Goal: Information Seeking & Learning: Check status

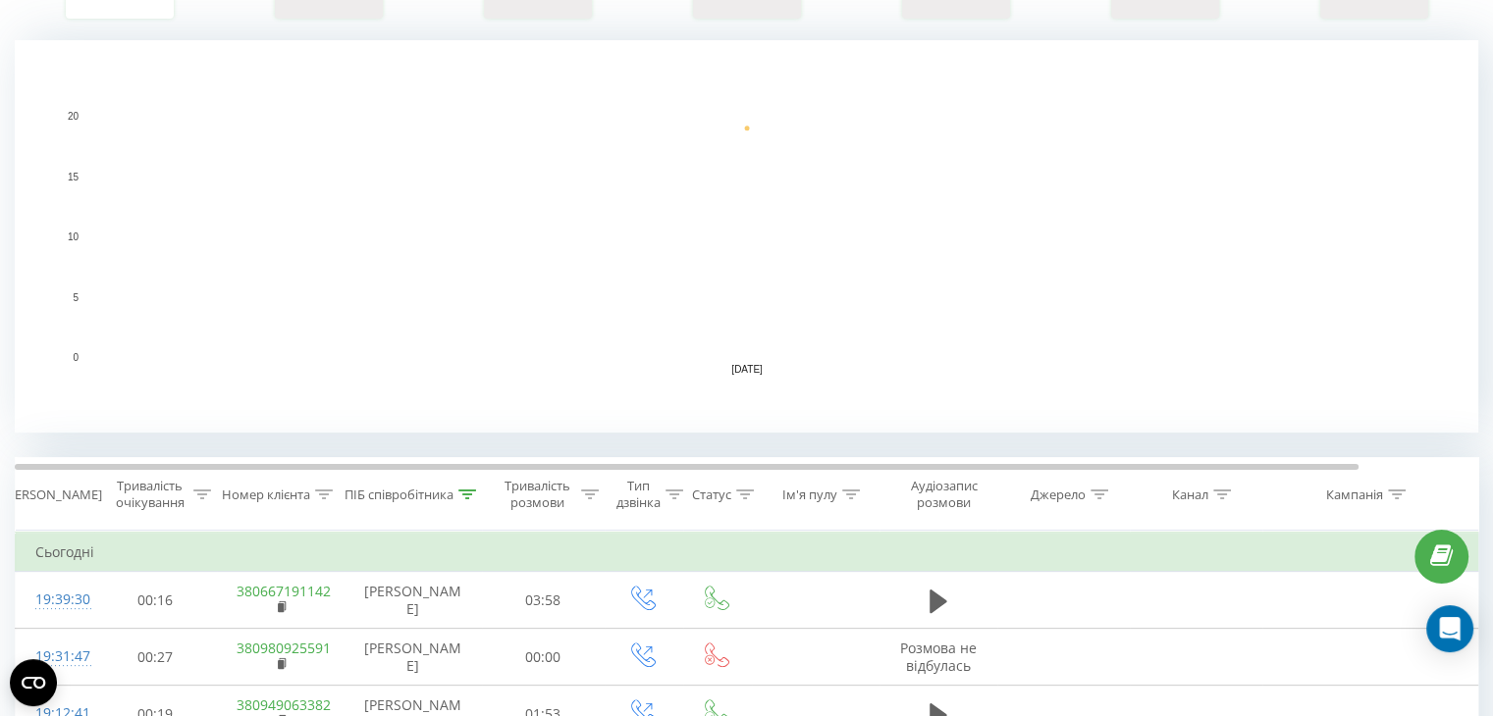
scroll to position [393, 0]
click at [467, 488] on icon at bounding box center [467, 492] width 18 height 10
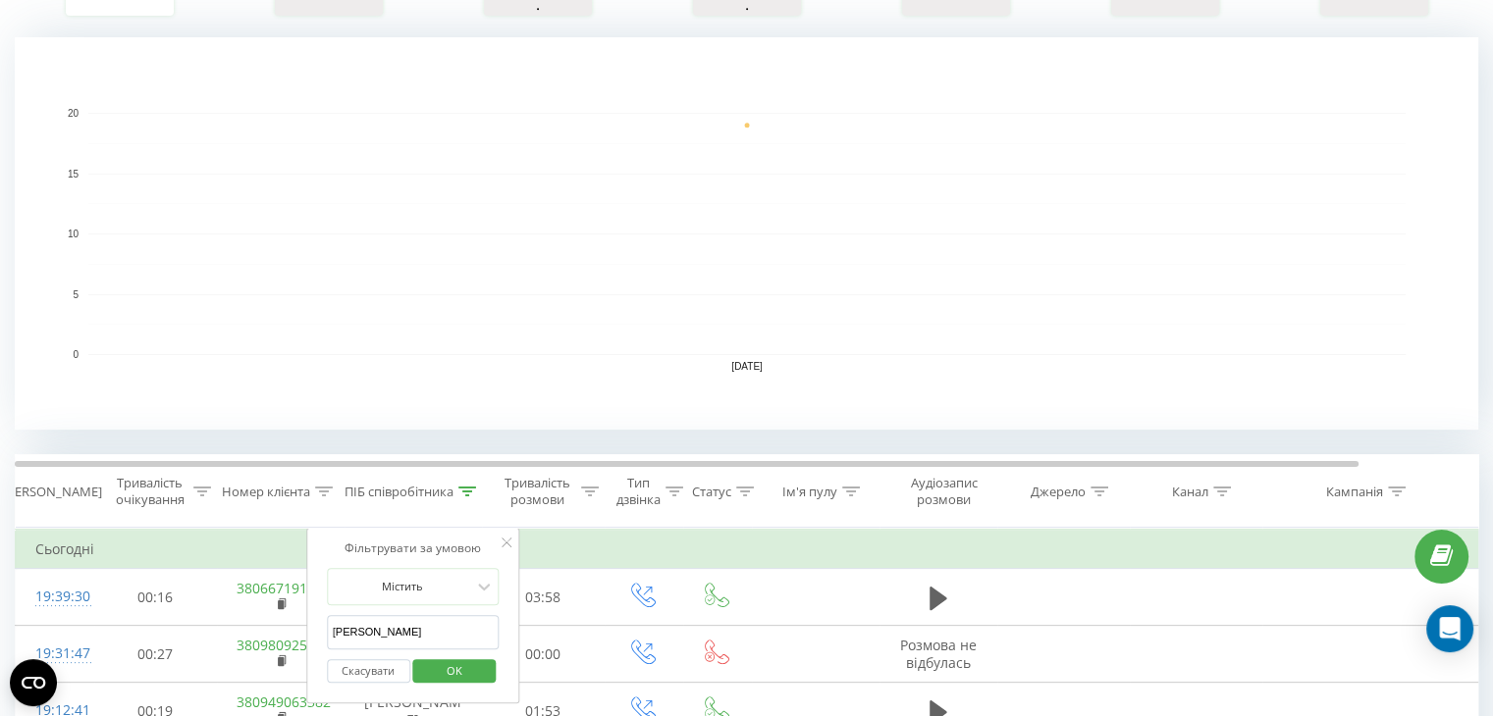
drag, startPoint x: 373, startPoint y: 631, endPoint x: 308, endPoint y: 631, distance: 64.8
click at [308, 631] on div "Фільтрувати за умовою Містить Кольцов Дмитро Скасувати OK" at bounding box center [413, 616] width 214 height 177
click at [468, 674] on span "OK" at bounding box center [454, 671] width 55 height 30
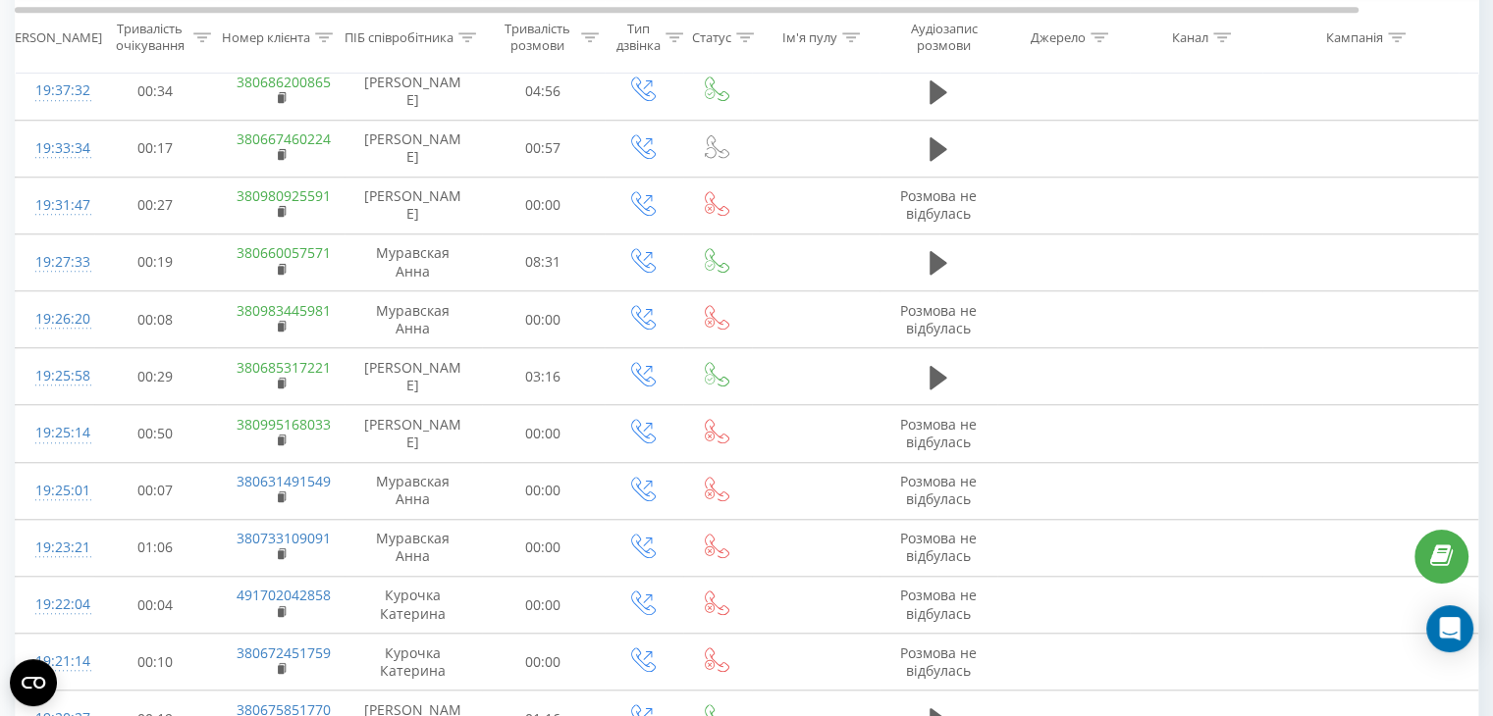
scroll to position [1741, 0]
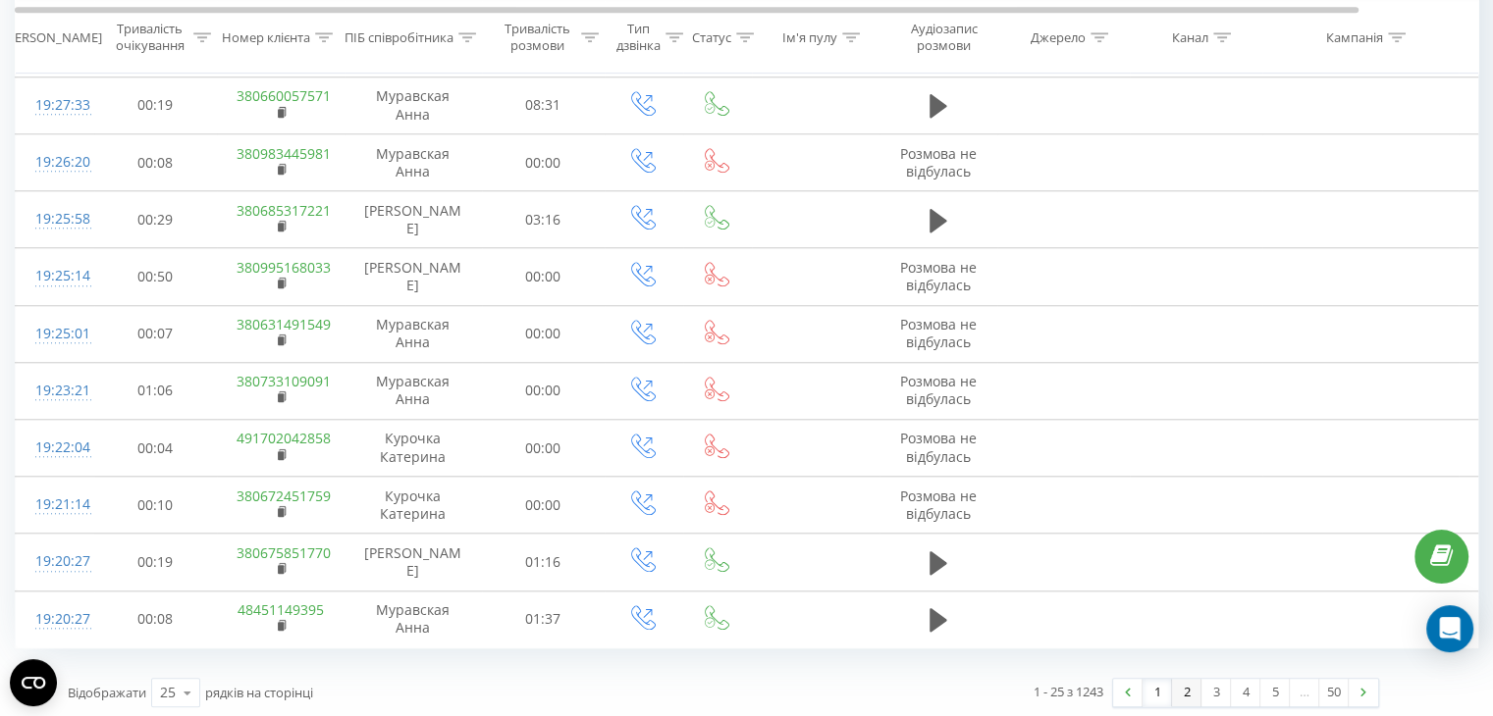
click at [1181, 688] on link "2" at bounding box center [1186, 692] width 29 height 27
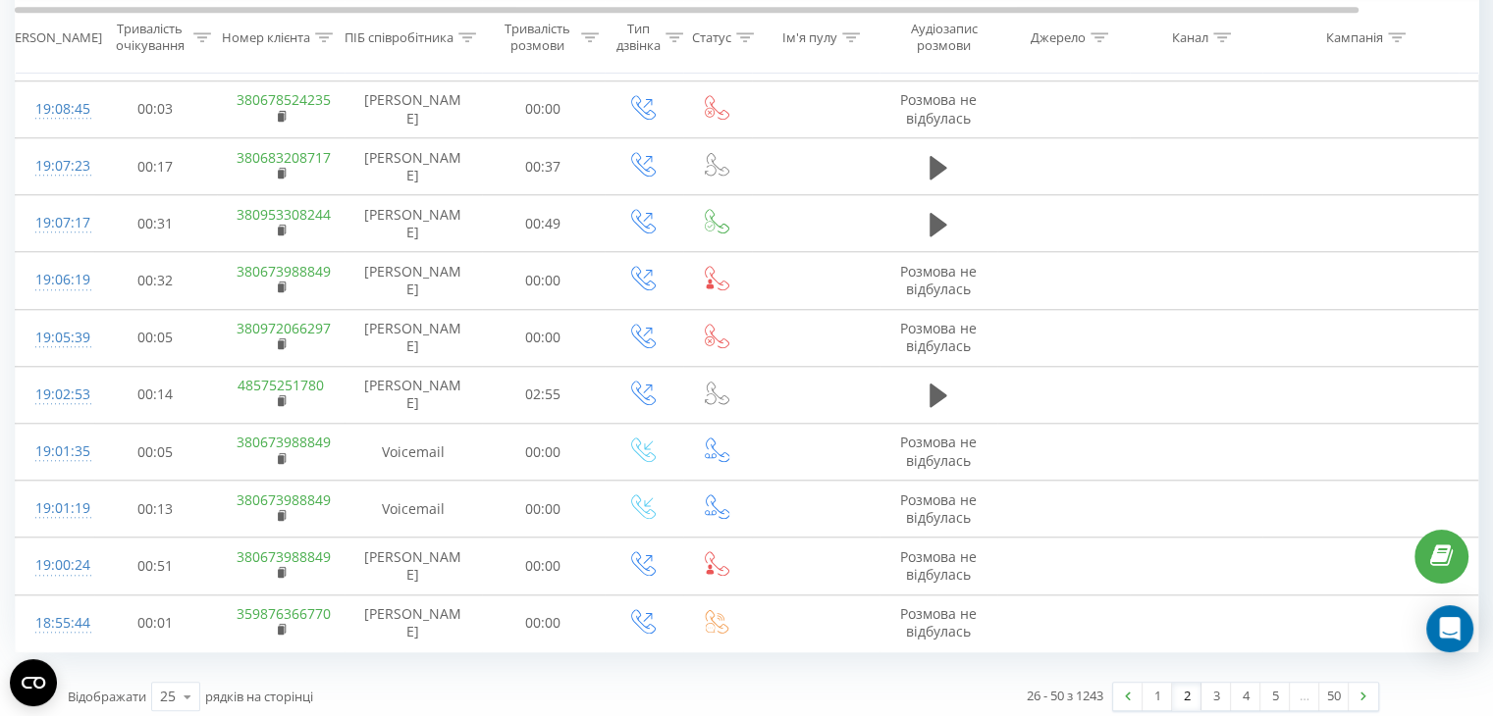
scroll to position [1741, 0]
click at [1212, 680] on link "3" at bounding box center [1215, 692] width 29 height 27
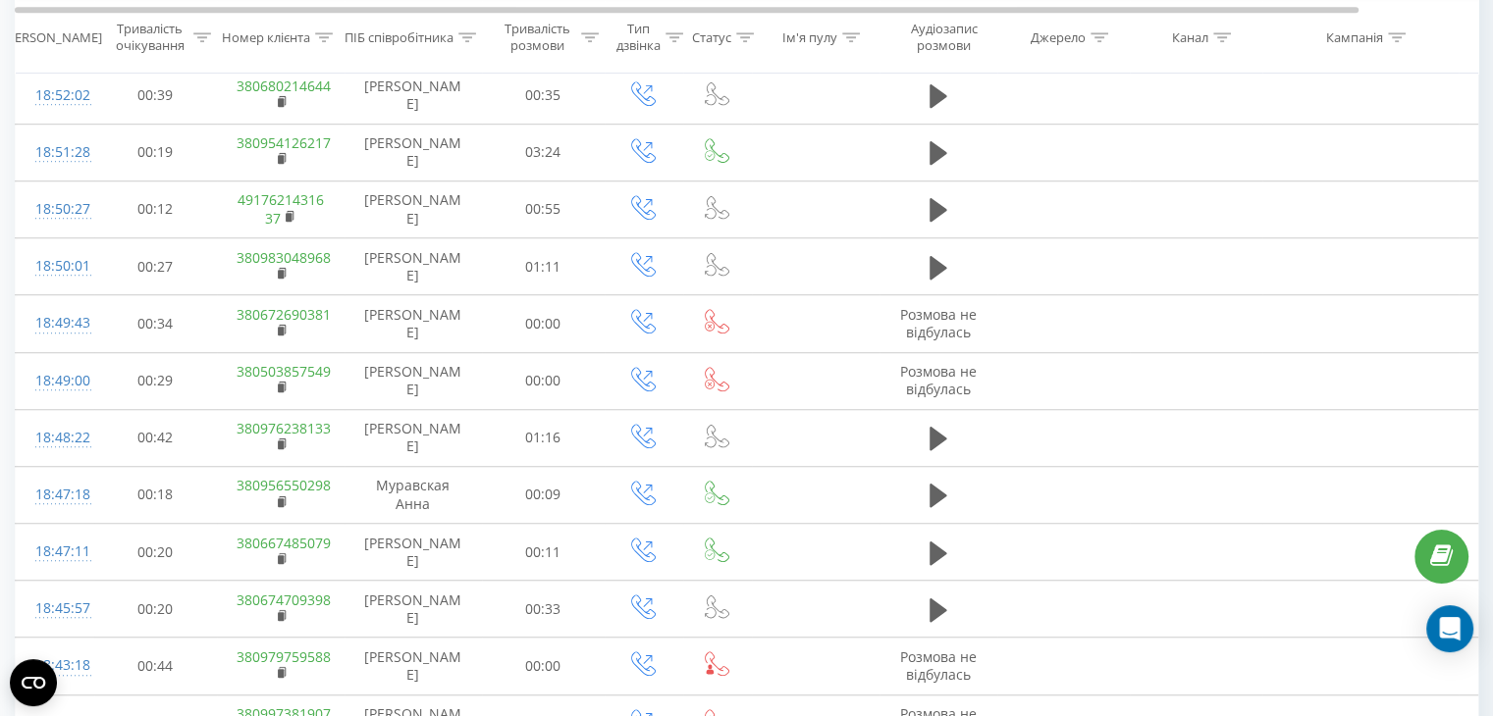
scroll to position [1386, 0]
